Goal: Task Accomplishment & Management: Complete application form

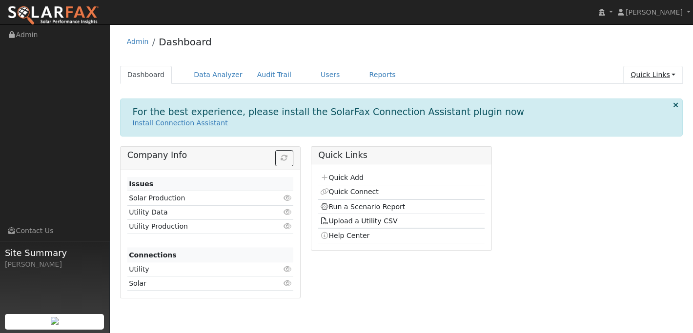
click at [639, 74] on link "Quick Links" at bounding box center [653, 75] width 60 height 18
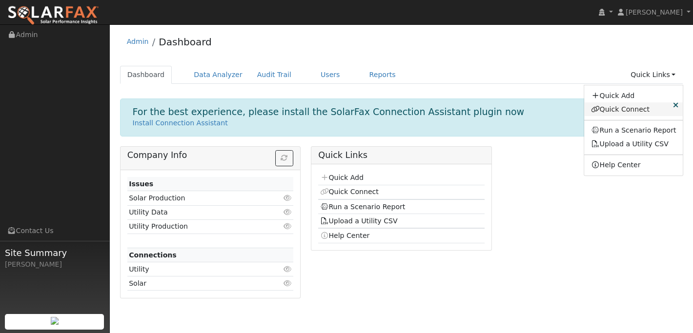
click at [621, 108] on link "Quick Connect" at bounding box center [633, 109] width 99 height 14
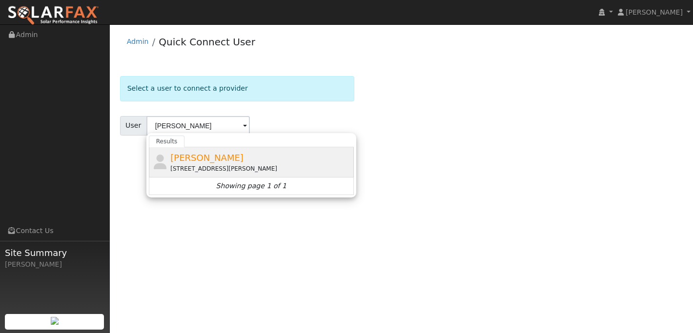
click at [197, 166] on div "1730 Hazeltine Way, Fairfield, CA 94533" at bounding box center [260, 168] width 181 height 9
type input "Rajendra Malik"
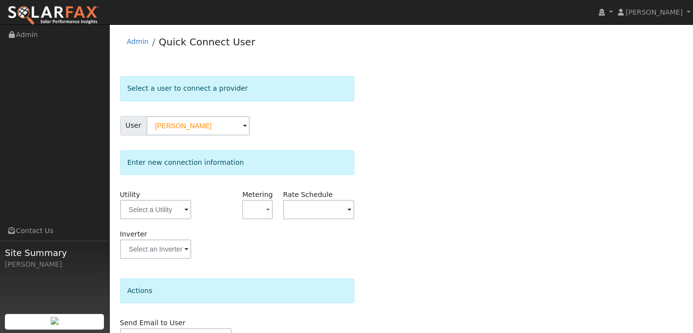
click at [160, 220] on div "Utility" at bounding box center [155, 210] width 81 height 40
click at [160, 213] on input "text" at bounding box center [155, 210] width 71 height 20
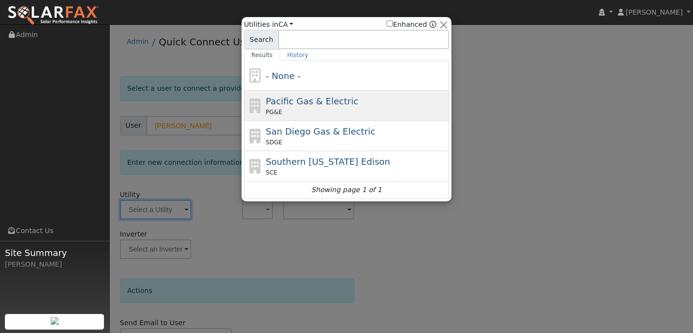
drag, startPoint x: 248, startPoint y: 127, endPoint x: 267, endPoint y: 111, distance: 25.2
click at [267, 111] on span "PG&E" at bounding box center [274, 112] width 16 height 9
type input "PG&E"
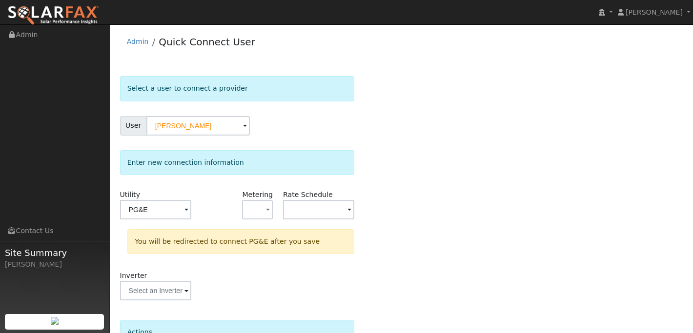
scroll to position [97, 0]
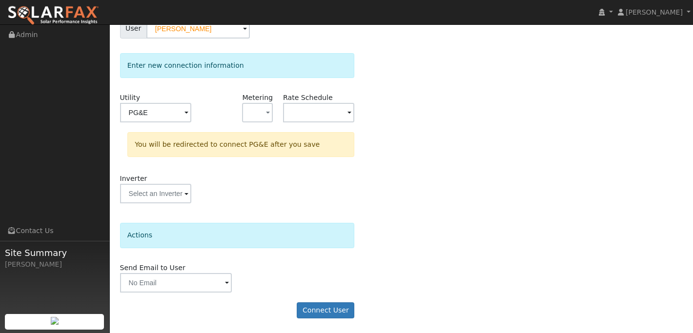
click at [312, 321] on form "Select a user to connect a provider User Rajendra Malik Account Default Account…" at bounding box center [237, 153] width 235 height 349
click at [312, 312] on button "Connect User" at bounding box center [326, 310] width 58 height 17
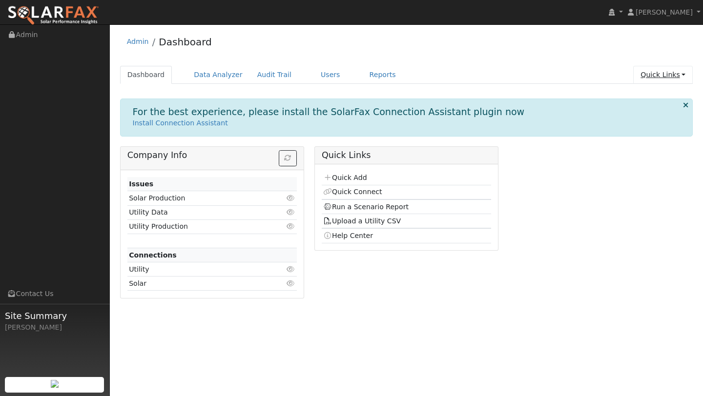
click at [673, 67] on link "Quick Links" at bounding box center [663, 75] width 60 height 18
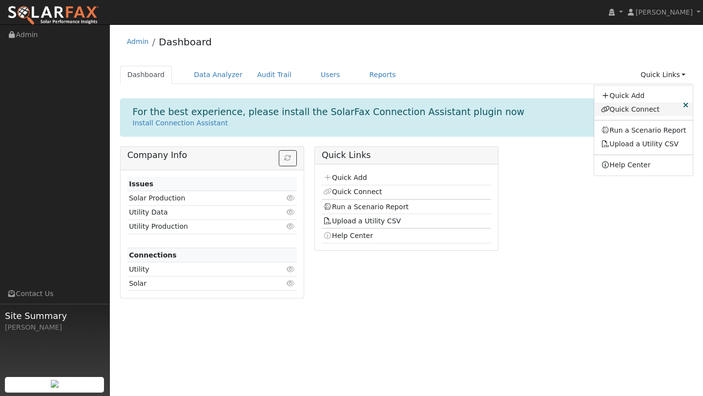
click at [614, 107] on link "Quick Connect" at bounding box center [643, 109] width 99 height 14
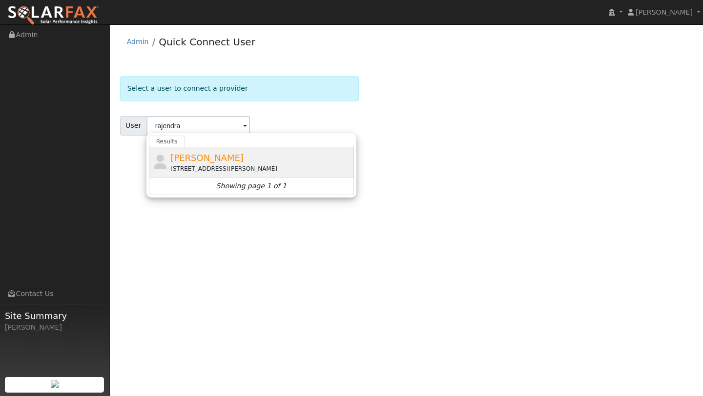
click at [179, 168] on div "[STREET_ADDRESS][PERSON_NAME]" at bounding box center [260, 168] width 181 height 9
type input "[PERSON_NAME]"
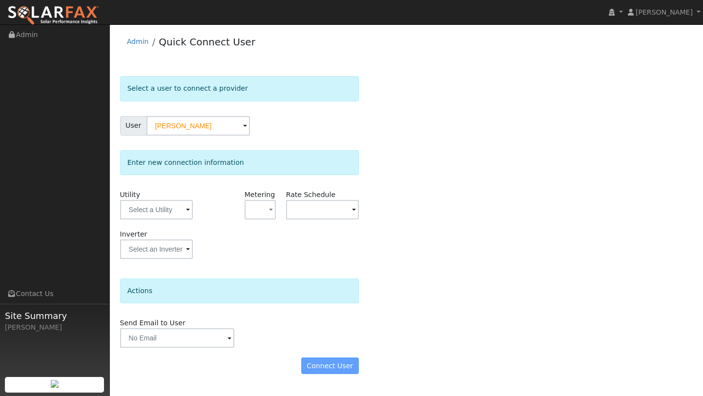
click at [161, 200] on div "Utility" at bounding box center [156, 210] width 83 height 40
click at [161, 208] on input "text" at bounding box center [156, 210] width 73 height 20
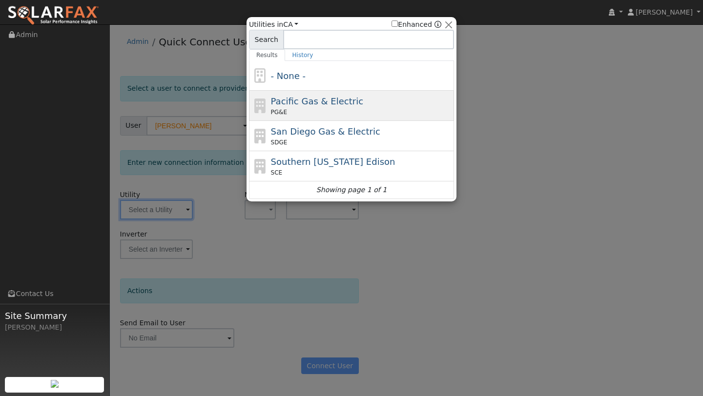
click at [271, 113] on span "PG&E" at bounding box center [279, 112] width 16 height 9
type input "PG&E"
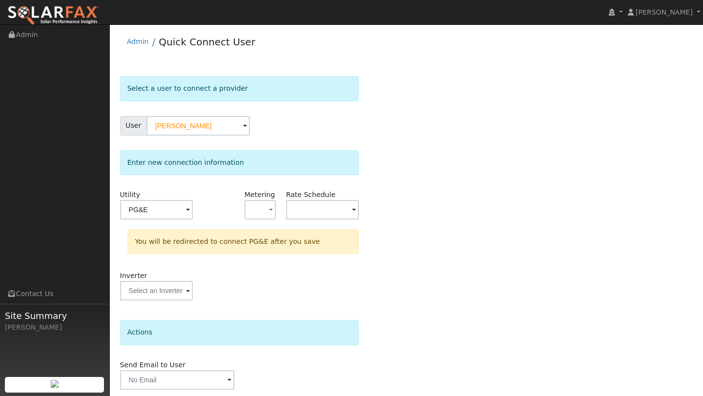
scroll to position [34, 0]
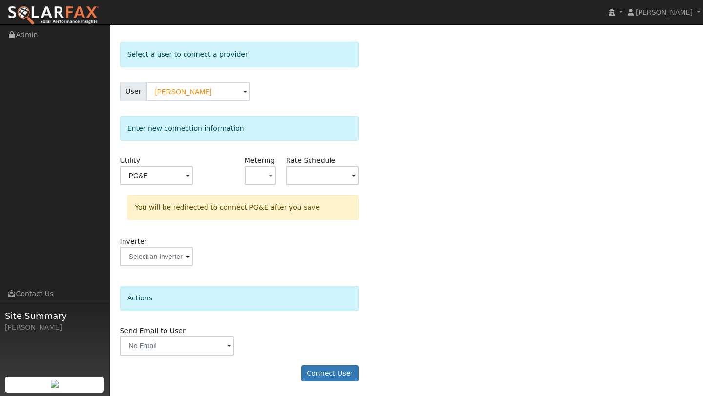
click at [318, 387] on form "Select a user to connect a provider User Rajendra Malik Account Default Account…" at bounding box center [239, 216] width 239 height 349
click at [318, 371] on button "Connect User" at bounding box center [330, 373] width 58 height 17
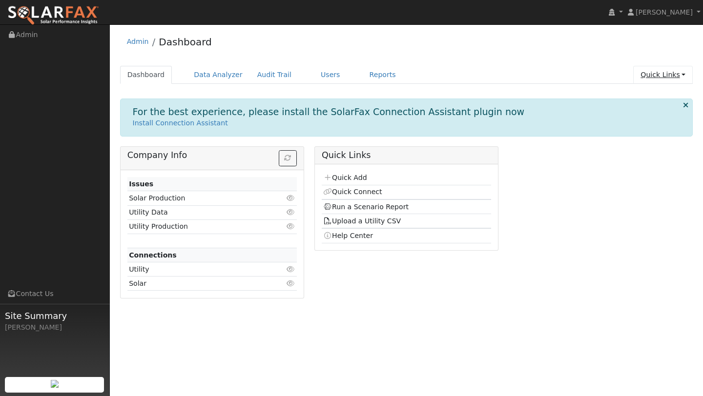
click at [654, 69] on link "Quick Links" at bounding box center [663, 75] width 60 height 18
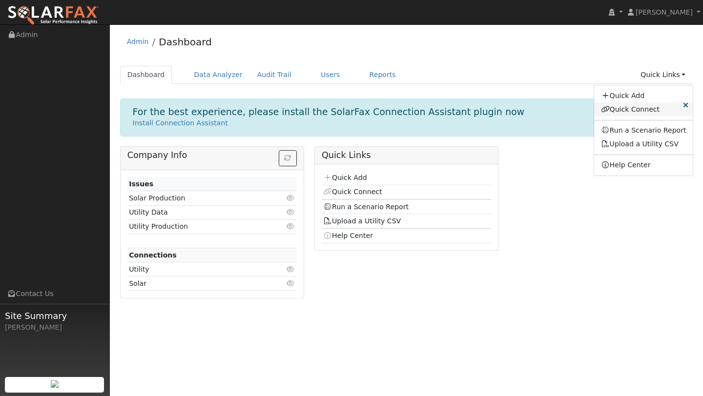
click at [618, 111] on link "Quick Connect" at bounding box center [643, 109] width 99 height 14
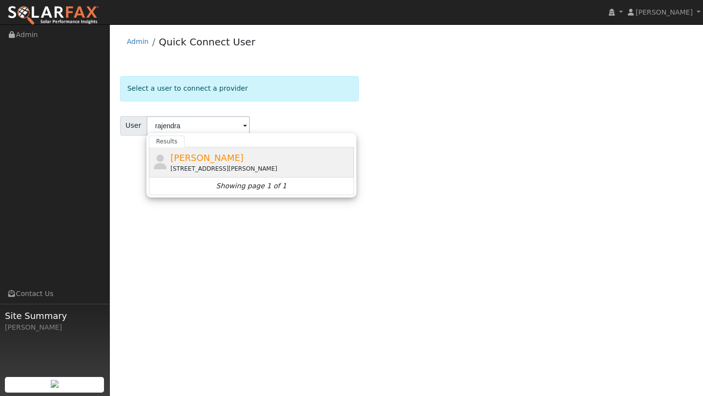
click at [292, 155] on div "[PERSON_NAME] [STREET_ADDRESS][PERSON_NAME]" at bounding box center [260, 162] width 181 height 22
type input "[PERSON_NAME]"
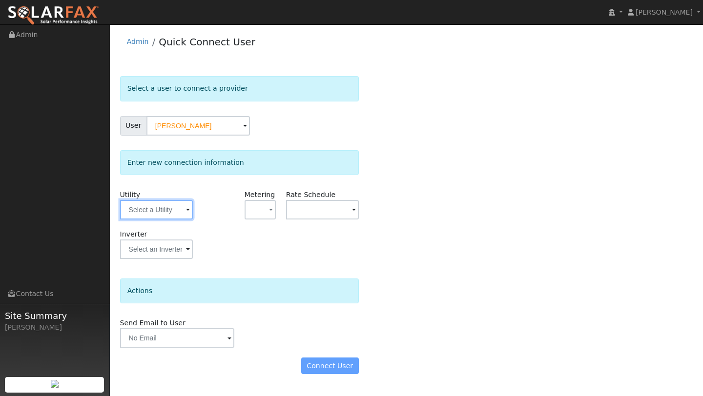
click at [154, 205] on input "text" at bounding box center [156, 210] width 73 height 20
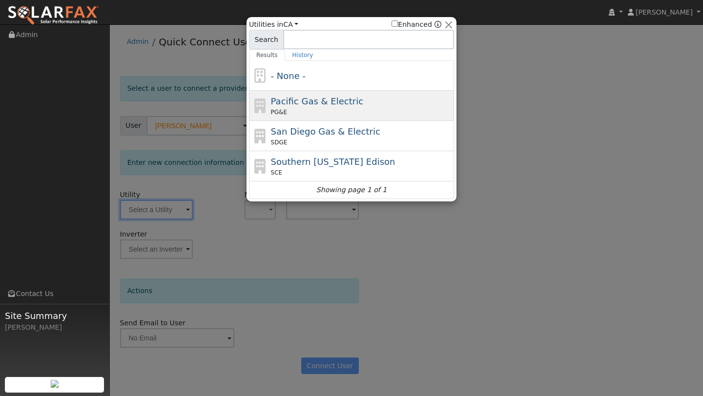
click at [282, 101] on span "Pacific Gas & Electric" at bounding box center [317, 101] width 92 height 10
type input "PG&E"
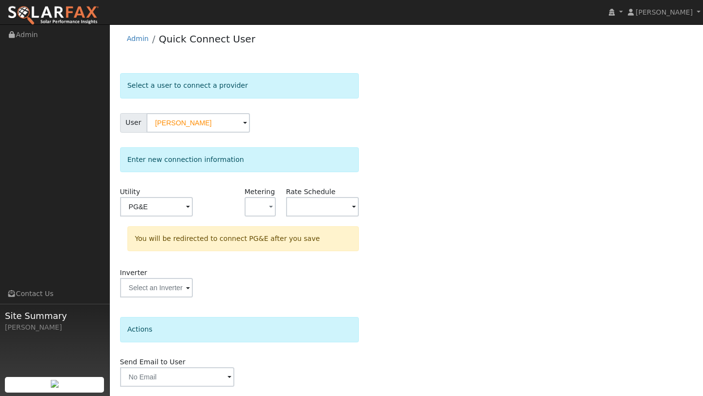
scroll to position [34, 0]
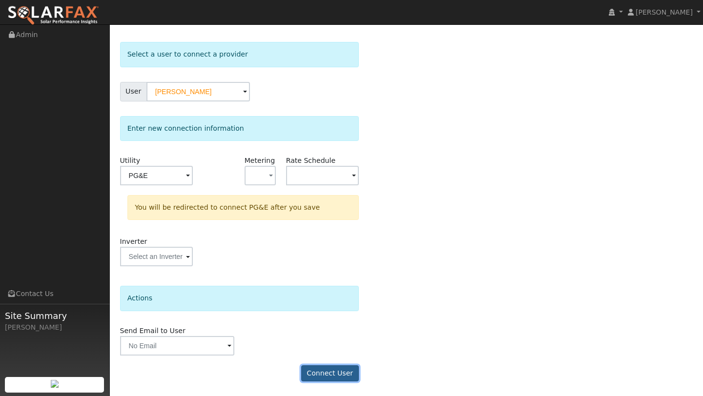
click at [341, 381] on button "Connect User" at bounding box center [330, 373] width 58 height 17
